Goal: Use online tool/utility

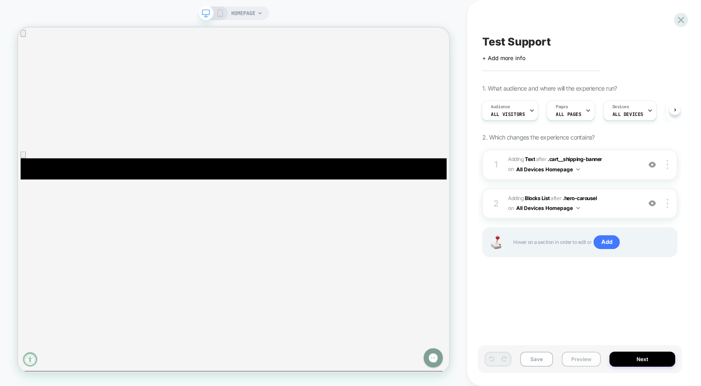
click at [580, 360] on button "Preview" at bounding box center [581, 359] width 39 height 15
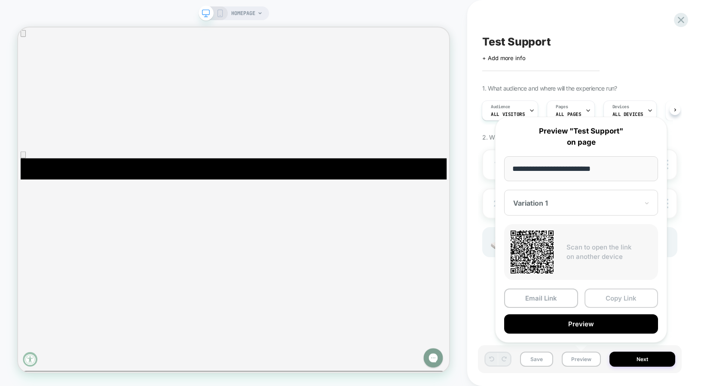
click at [601, 299] on button "Copy Link" at bounding box center [622, 298] width 74 height 19
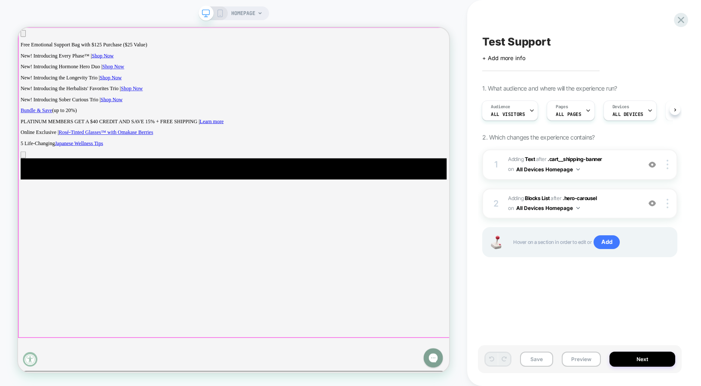
scroll to position [0, 0]
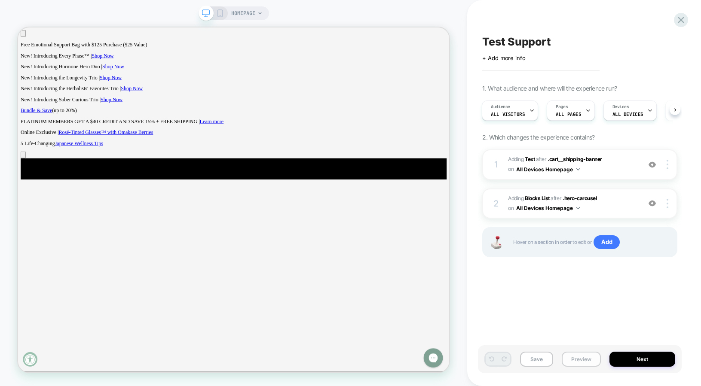
click at [576, 360] on button "Preview" at bounding box center [581, 359] width 39 height 15
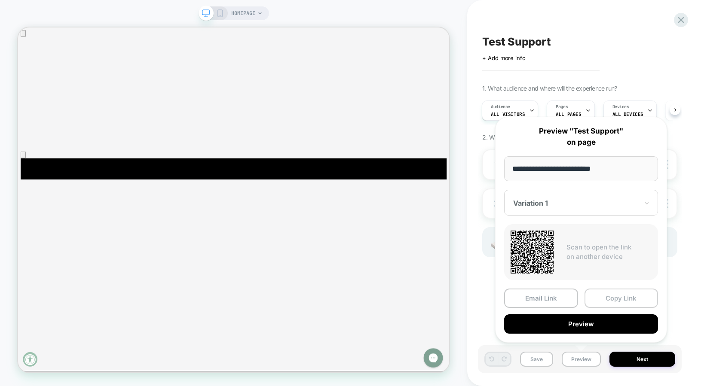
click at [615, 298] on button "Copy Link" at bounding box center [622, 298] width 74 height 19
